Goal: Transaction & Acquisition: Purchase product/service

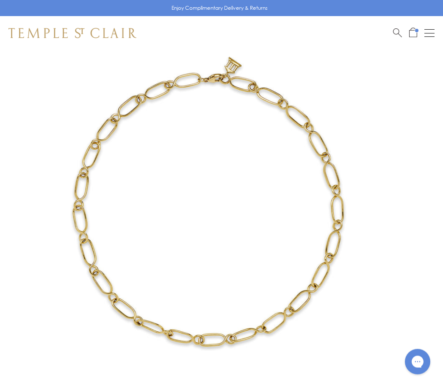
scroll to position [50, 0]
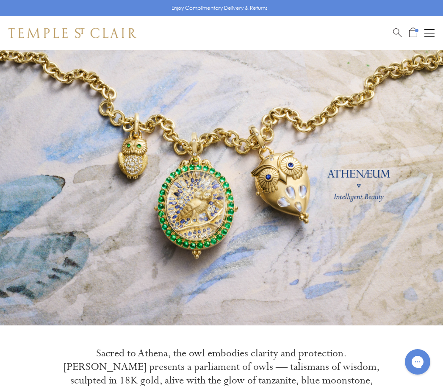
click at [394, 33] on span "Search" at bounding box center [397, 32] width 9 height 9
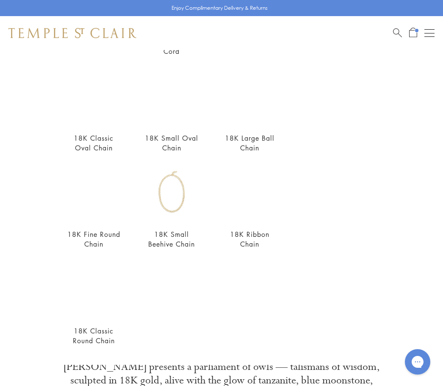
scroll to position [169, 0]
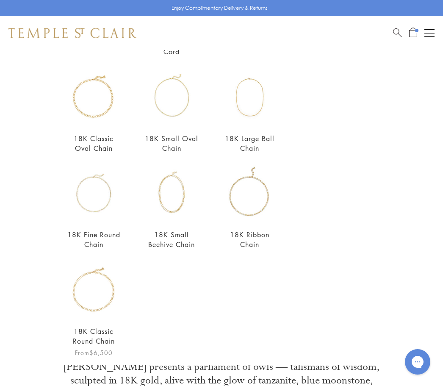
type input "******"
click at [87, 317] on img at bounding box center [93, 289] width 57 height 57
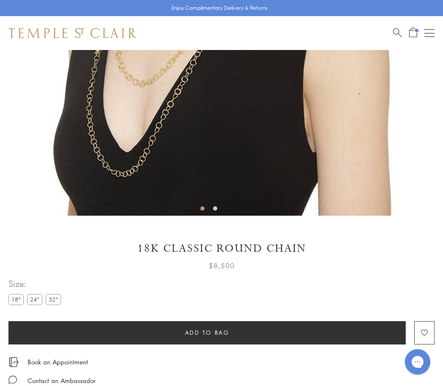
scroll to position [250, 0]
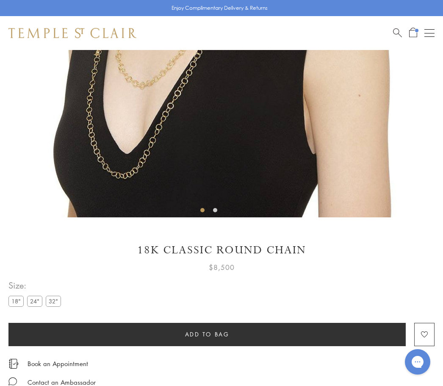
click at [11, 304] on label "18"" at bounding box center [15, 300] width 15 height 11
